Goal: Complete application form

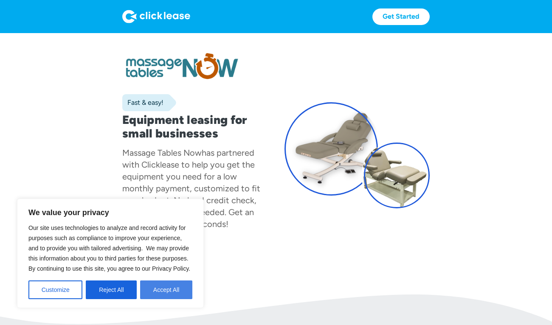
click at [161, 291] on button "Accept All" at bounding box center [166, 290] width 52 height 19
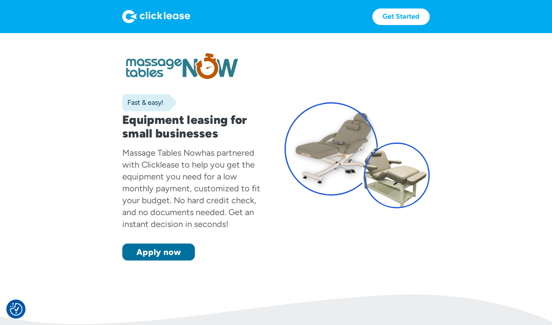
click at [168, 252] on link "Apply now" at bounding box center [158, 252] width 73 height 17
